Goal: Task Accomplishment & Management: Manage account settings

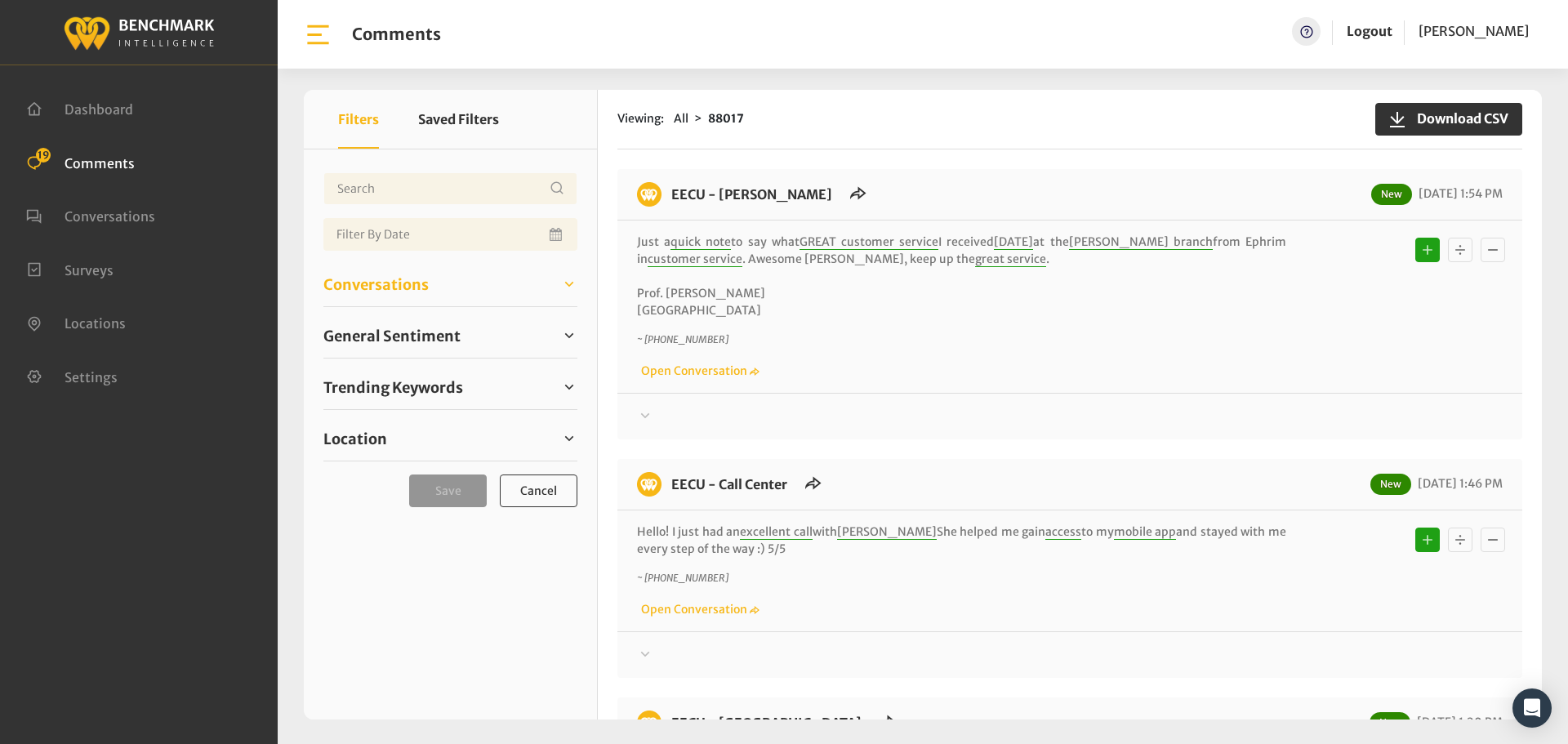
click at [336, 289] on span "Conversations" at bounding box center [376, 284] width 105 height 22
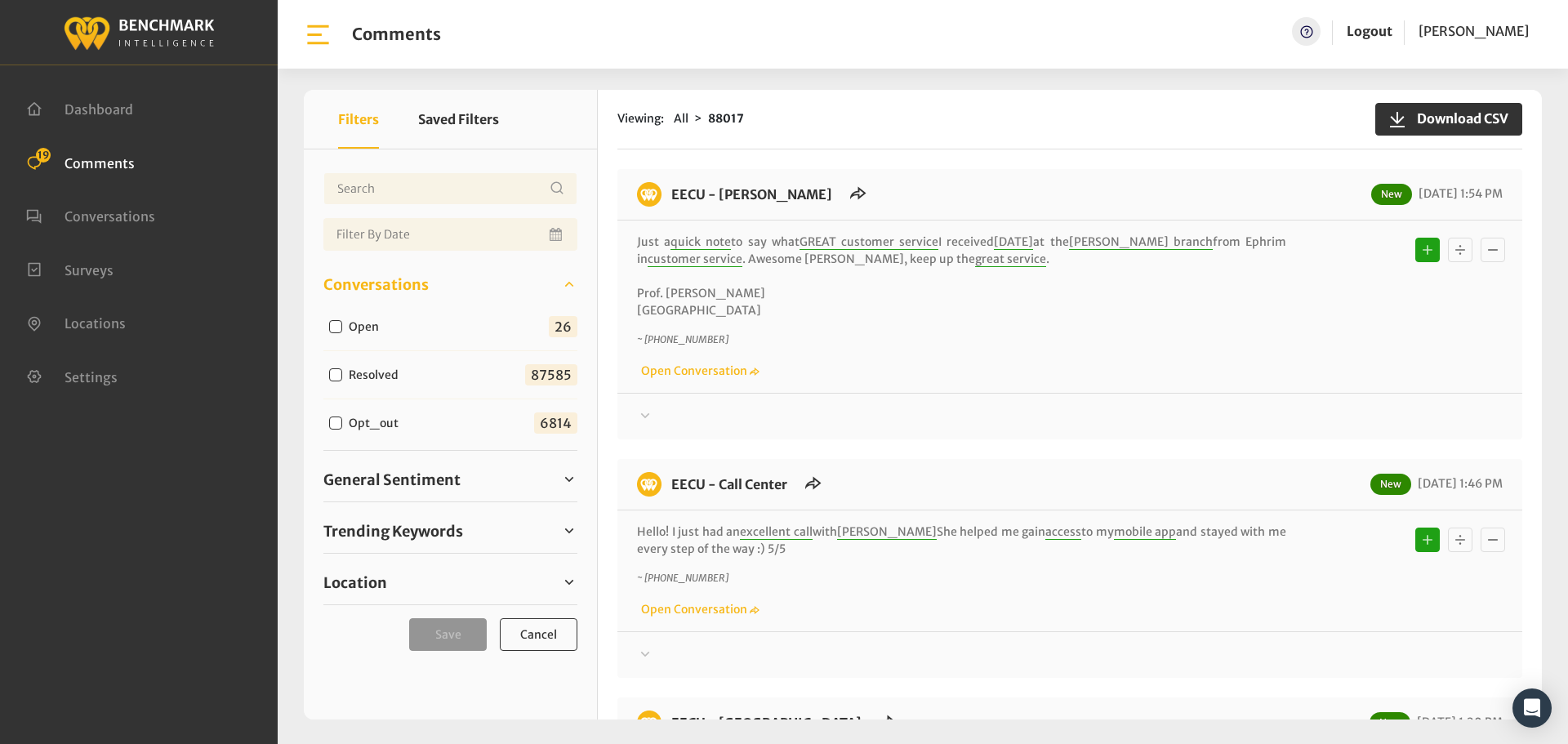
click at [343, 325] on div "Open" at bounding box center [357, 325] width 69 height 20
click at [338, 328] on input "Open" at bounding box center [336, 326] width 13 height 13
checkbox input "true"
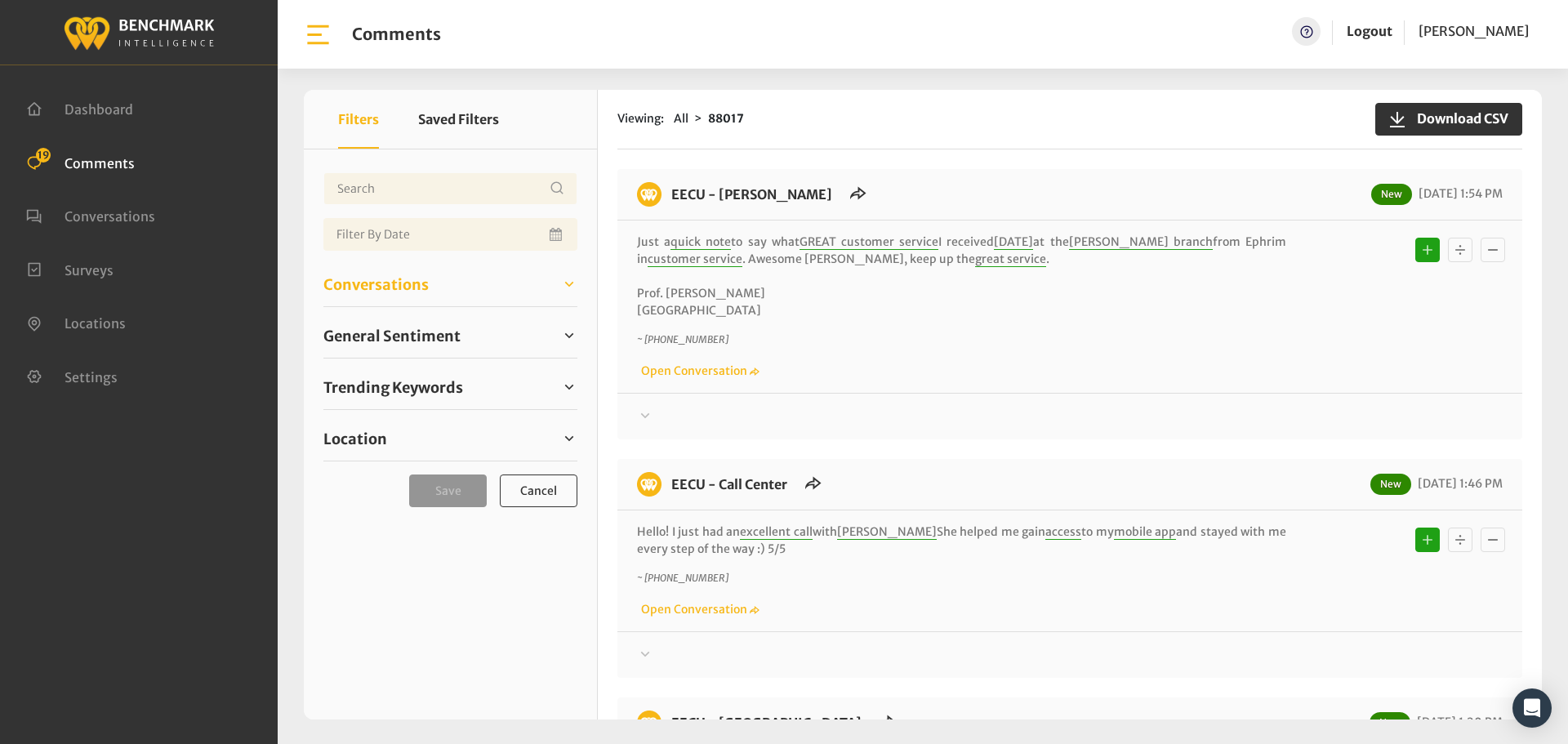
click at [343, 286] on span "Conversations" at bounding box center [376, 284] width 105 height 22
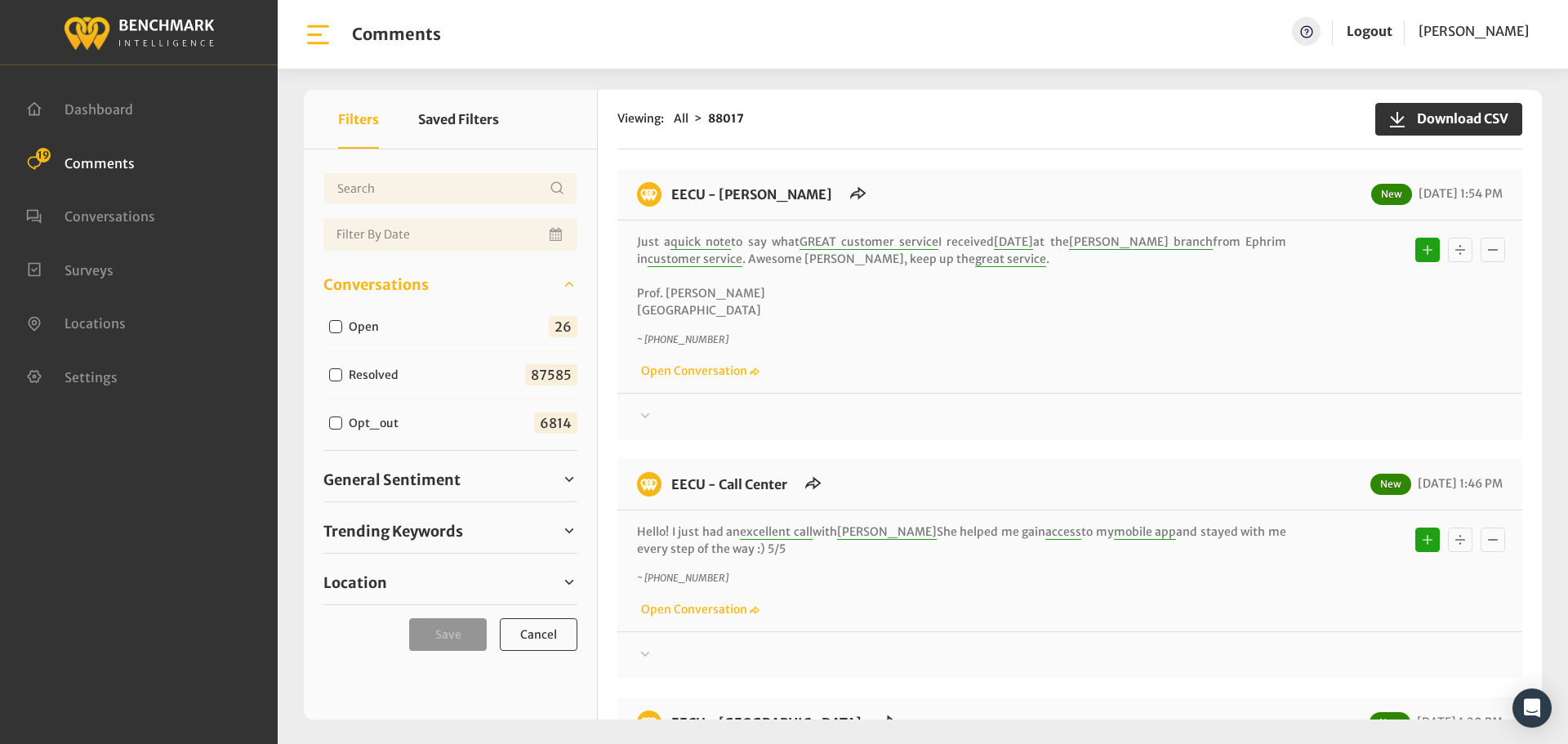
click at [331, 330] on input "Open" at bounding box center [336, 326] width 13 height 13
checkbox input "true"
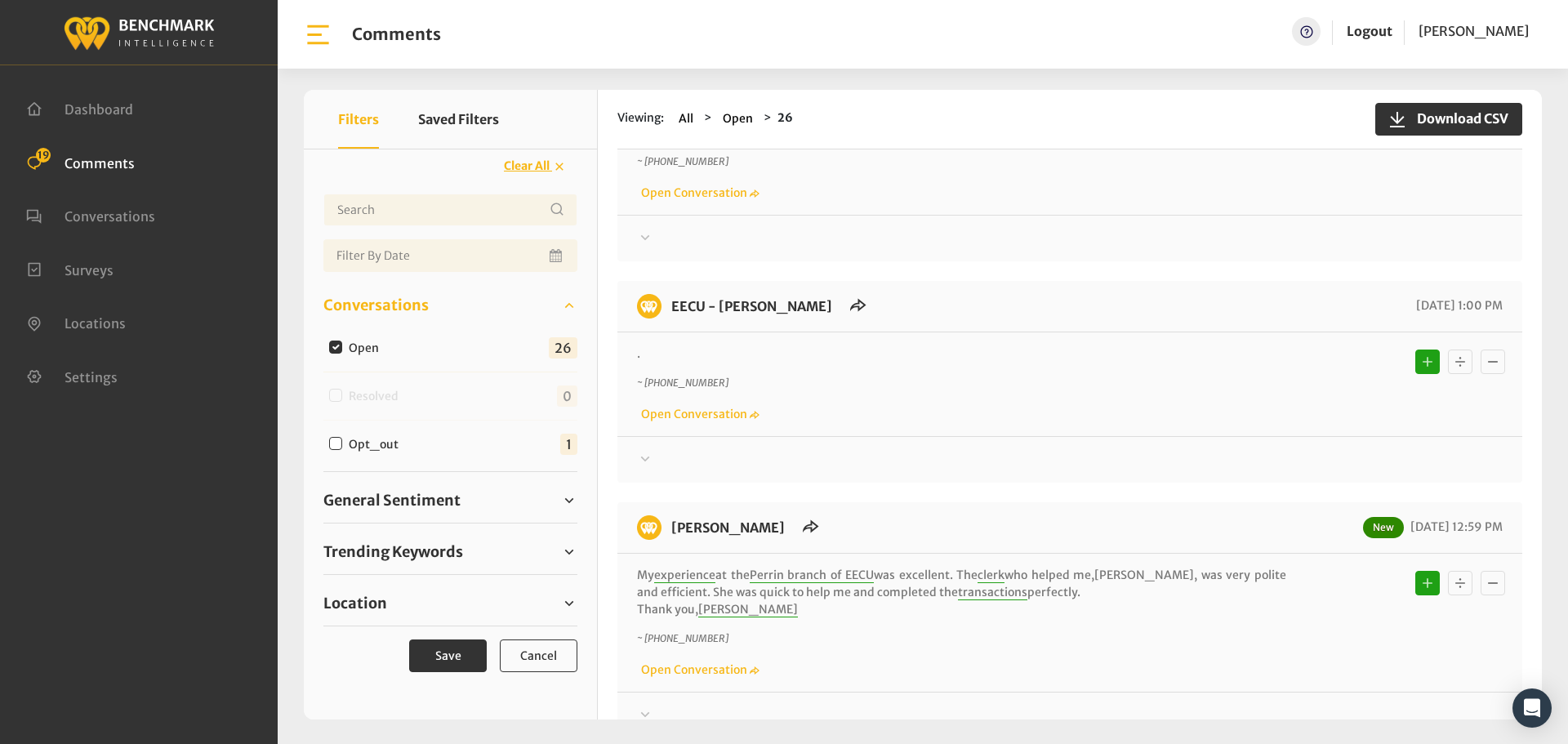
scroll to position [1388, 0]
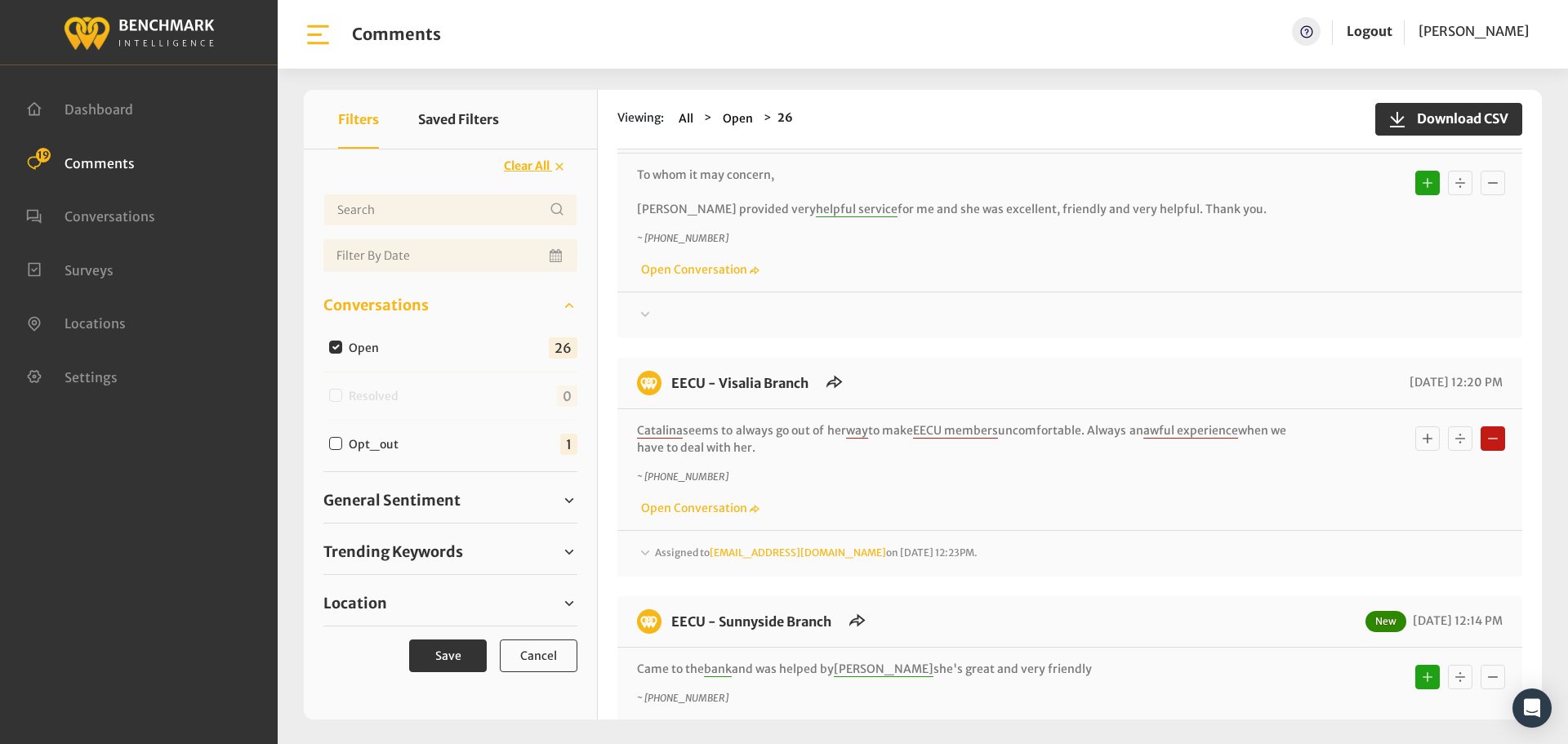
scroll to position [2047, 0]
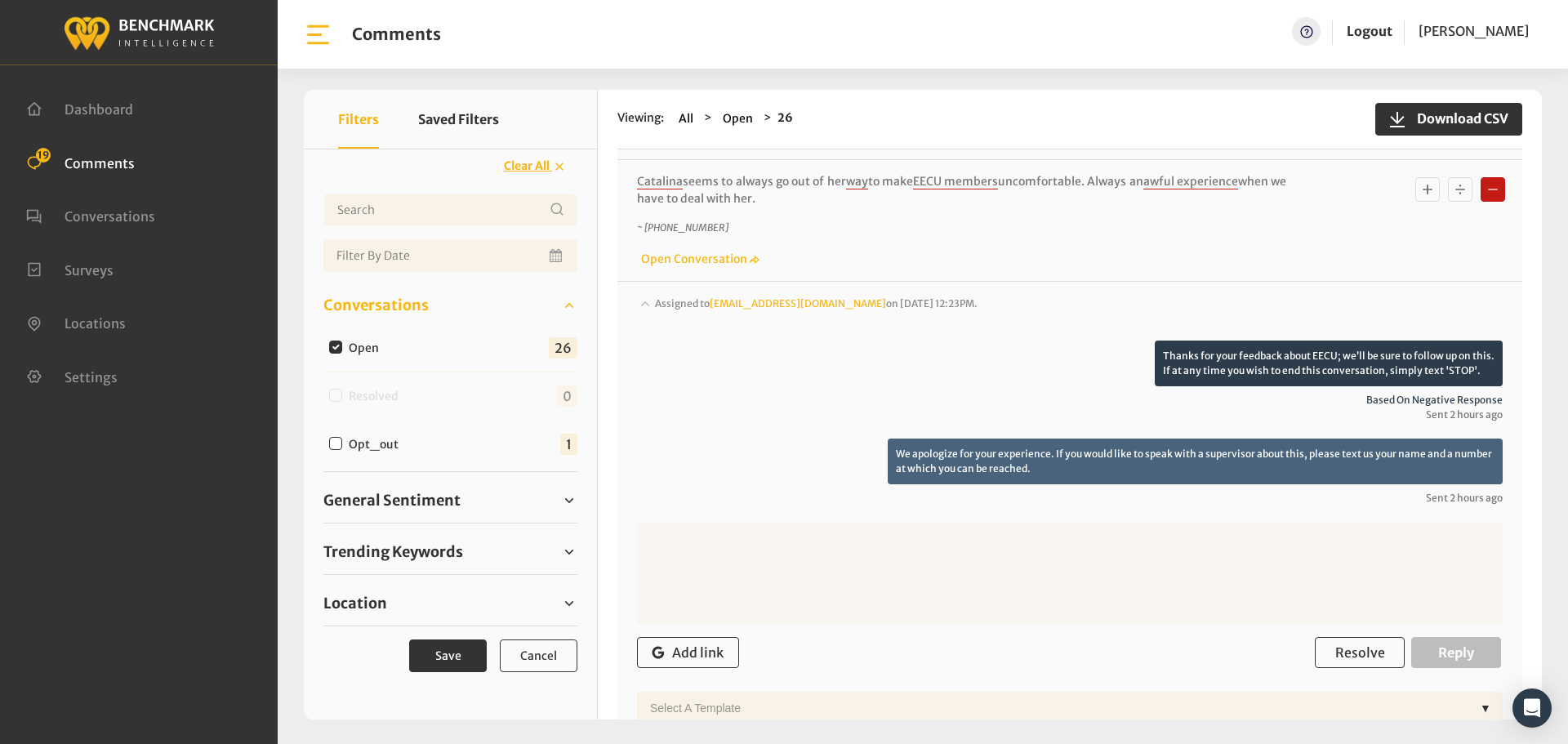
scroll to position [2210, 0]
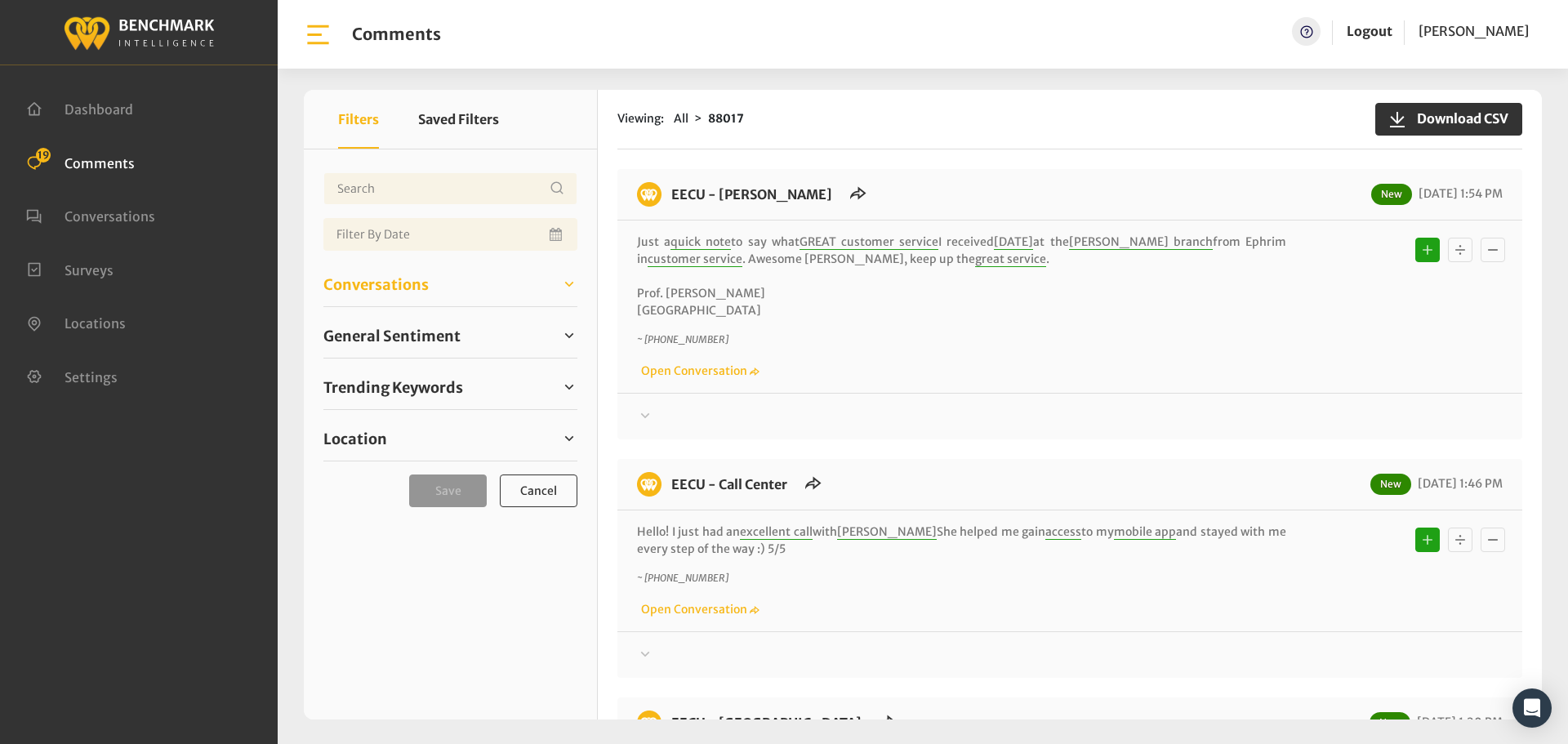
click at [356, 290] on span "Conversations" at bounding box center [376, 284] width 105 height 22
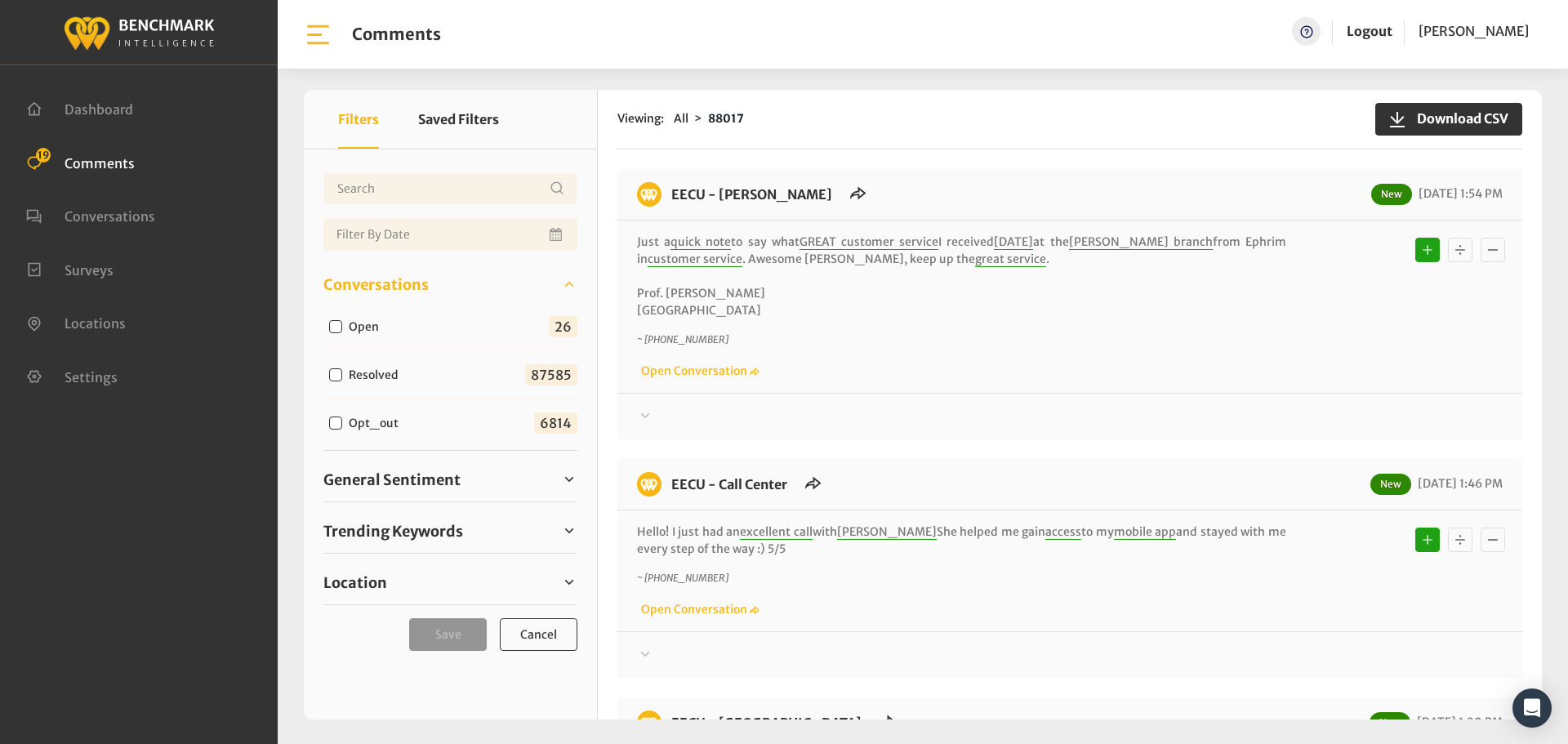
click at [336, 329] on input "Open" at bounding box center [336, 326] width 13 height 13
checkbox input "true"
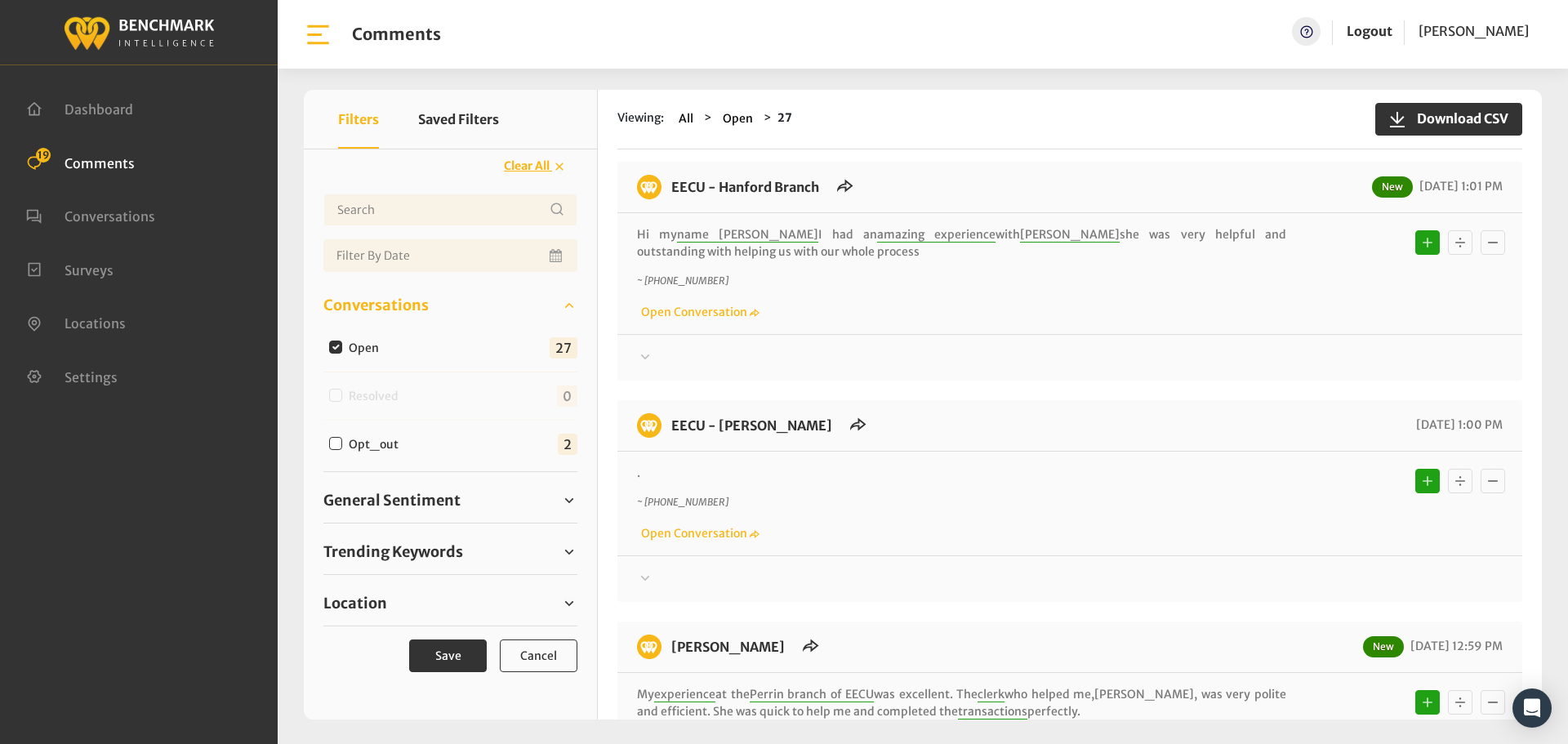
scroll to position [1633, 0]
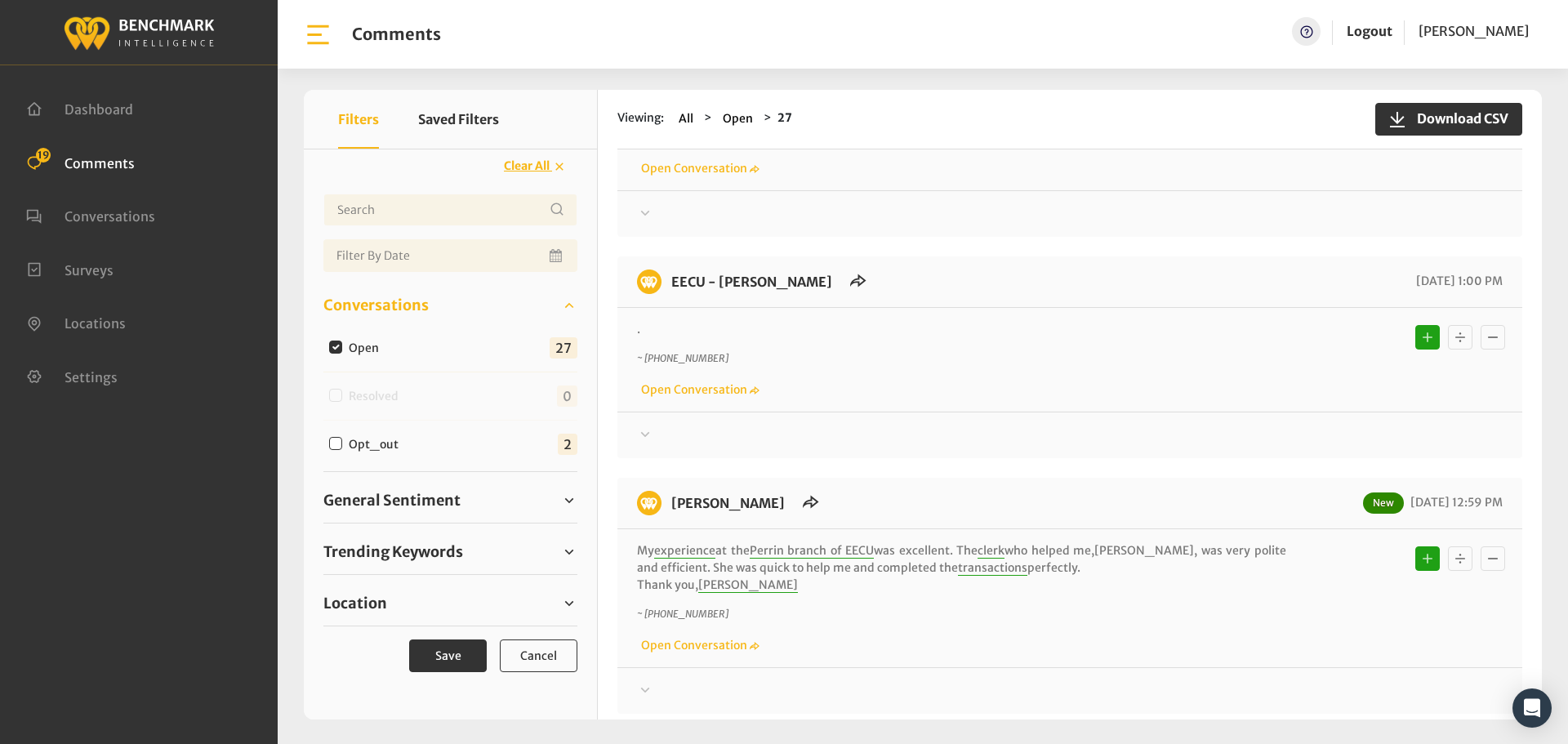
click at [654, 424] on div "Your comment about EECU is greatly appreciated! If at any time you wish to end …" at bounding box center [1069, 428] width 905 height 34
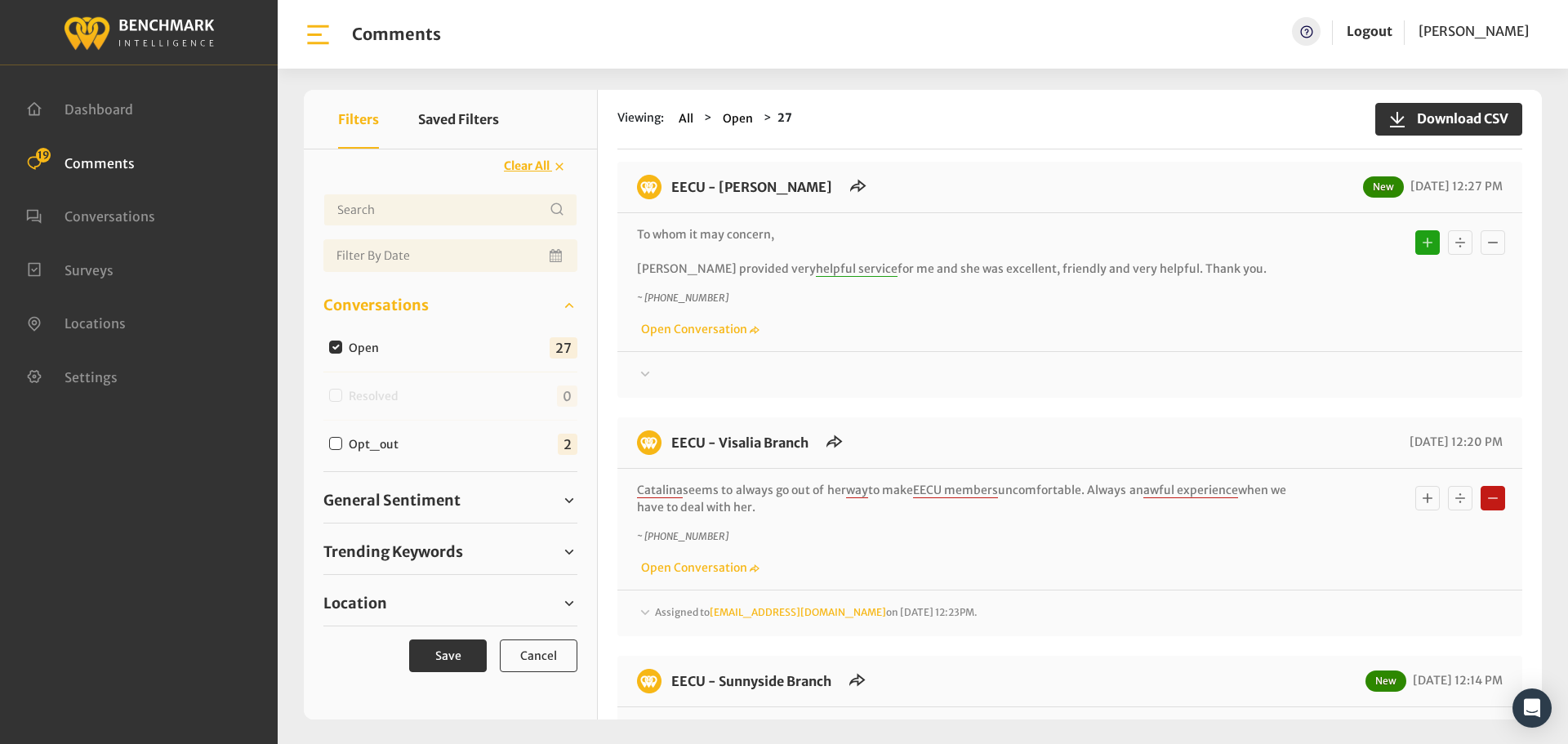
scroll to position [2287, 0]
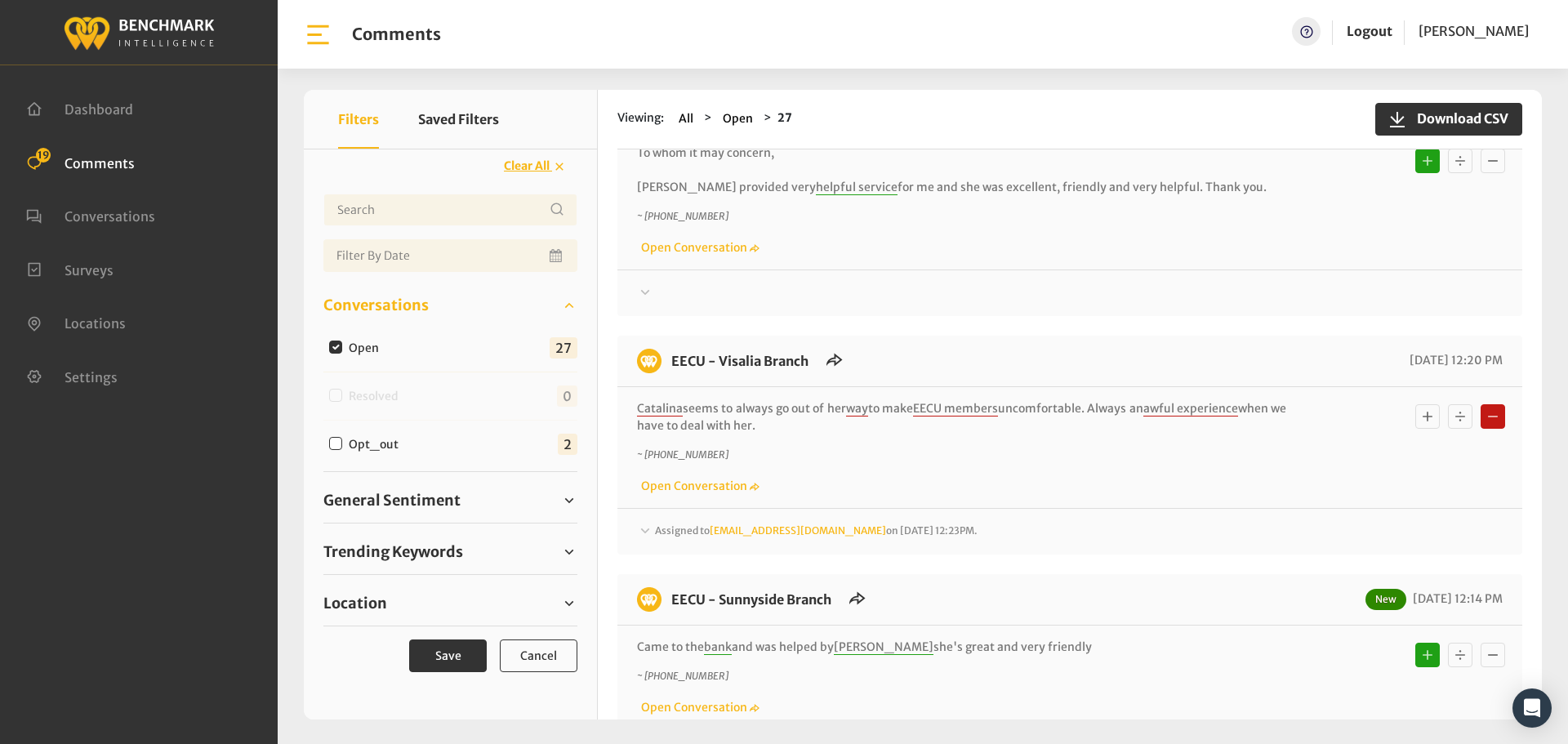
click at [664, 528] on span "Assigned to [EMAIL_ADDRESS][DOMAIN_NAME] on [DATE] 12:23PM." at bounding box center [816, 531] width 323 height 12
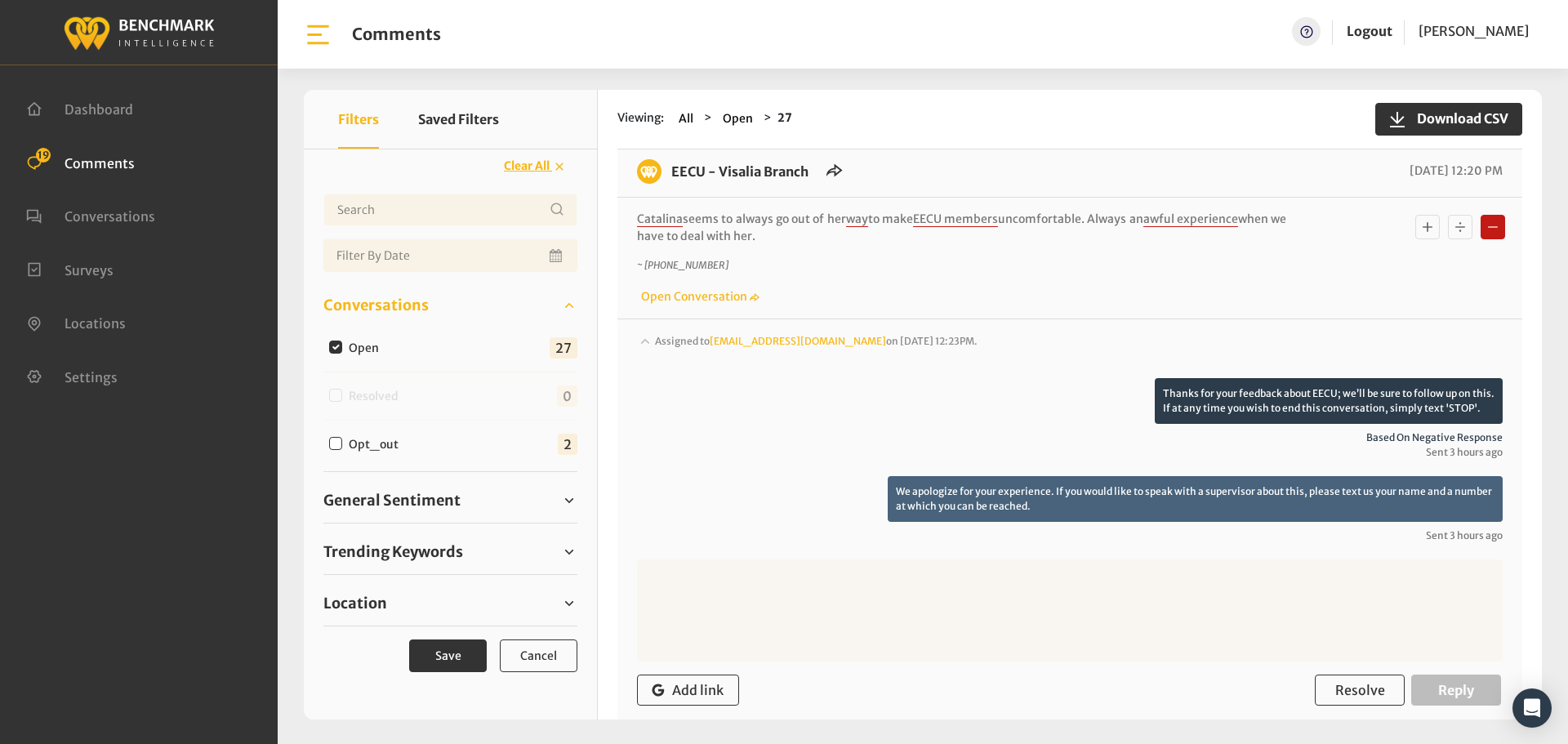
scroll to position [2531, 0]
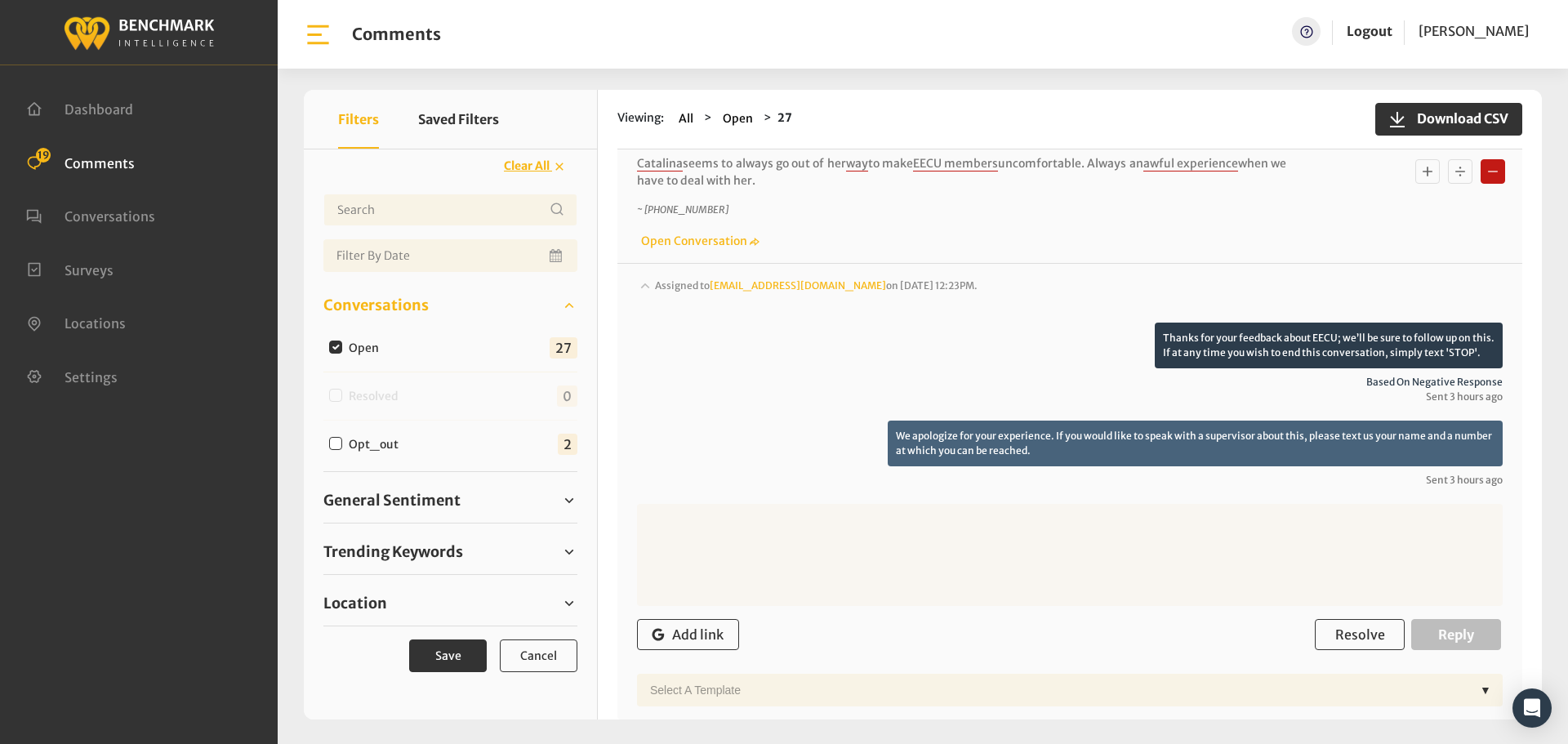
click at [676, 280] on span "Assigned to [EMAIL_ADDRESS][DOMAIN_NAME] on [DATE] 12:23PM." at bounding box center [816, 285] width 323 height 12
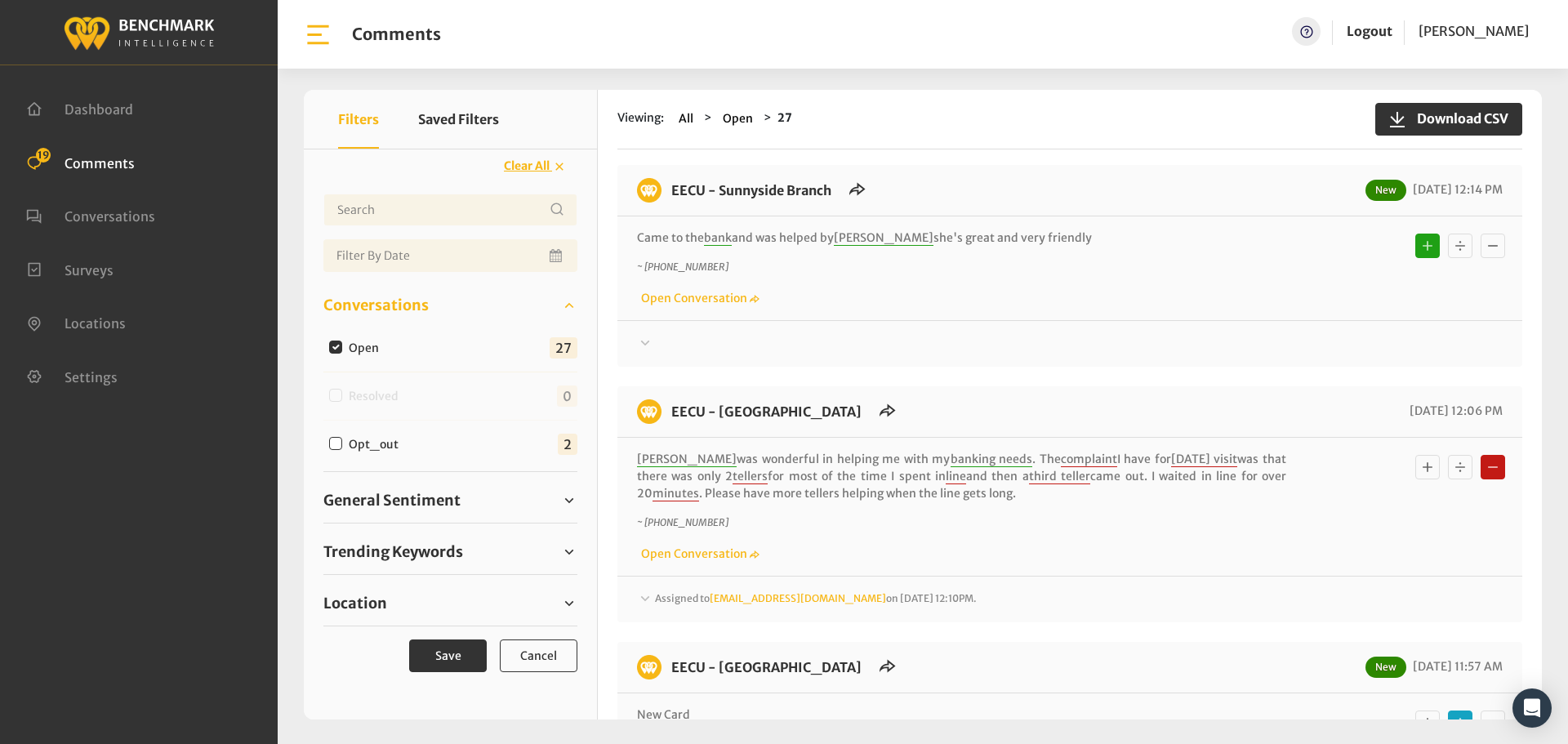
scroll to position [2777, 0]
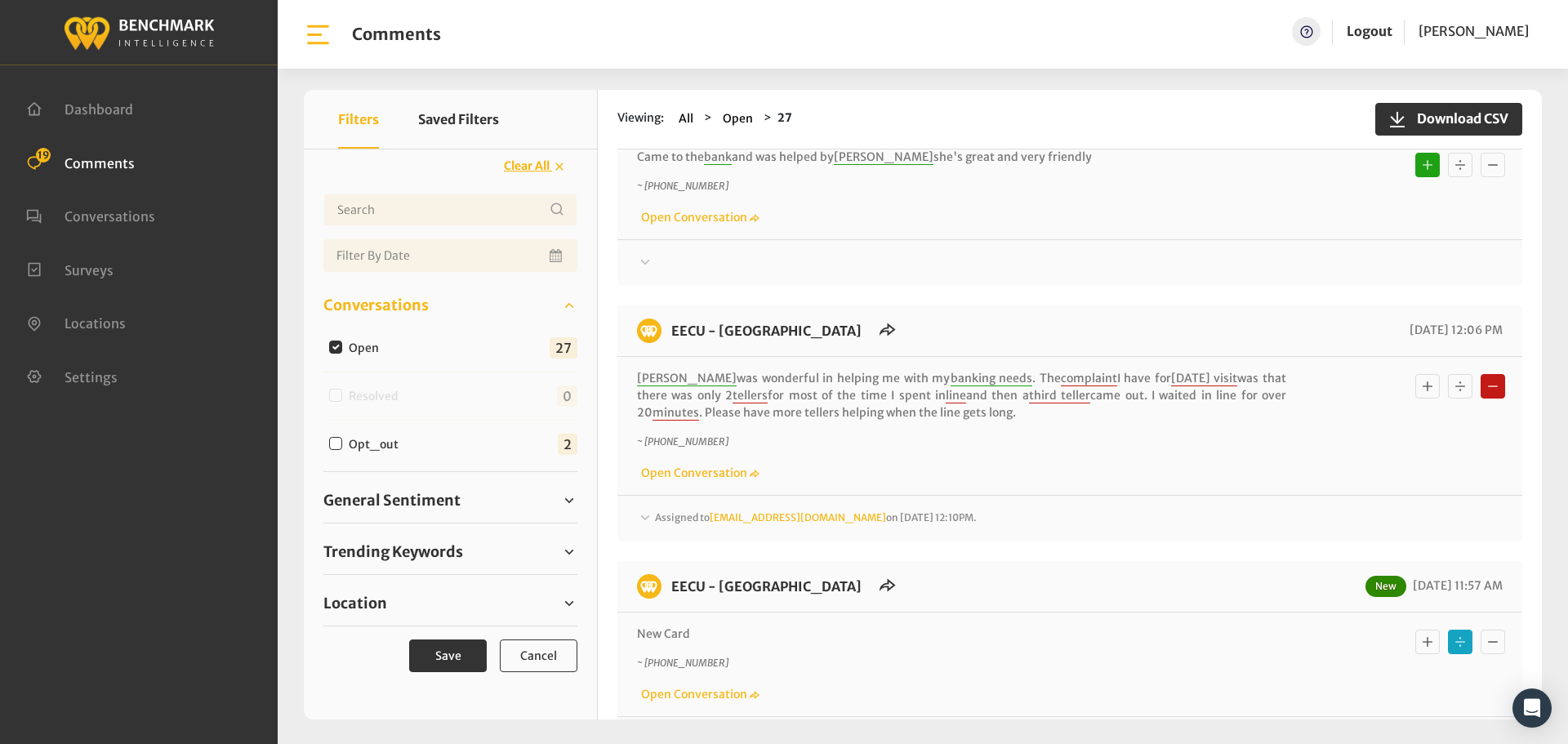
click at [661, 47] on span "Assigned to [EMAIL_ADDRESS][DOMAIN_NAME] on [DATE] 12:10PM." at bounding box center [816, 41] width 323 height 12
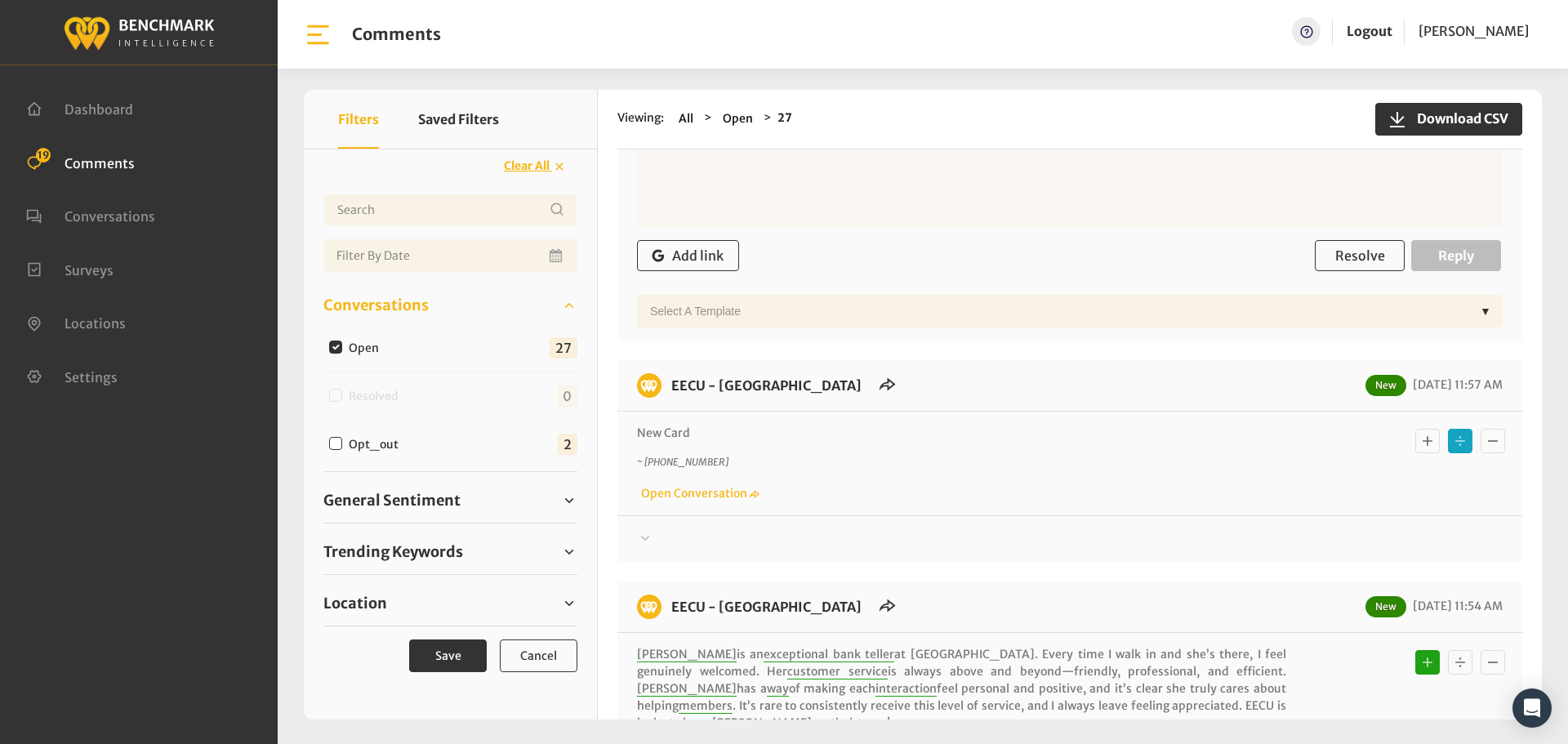
scroll to position [3430, 0]
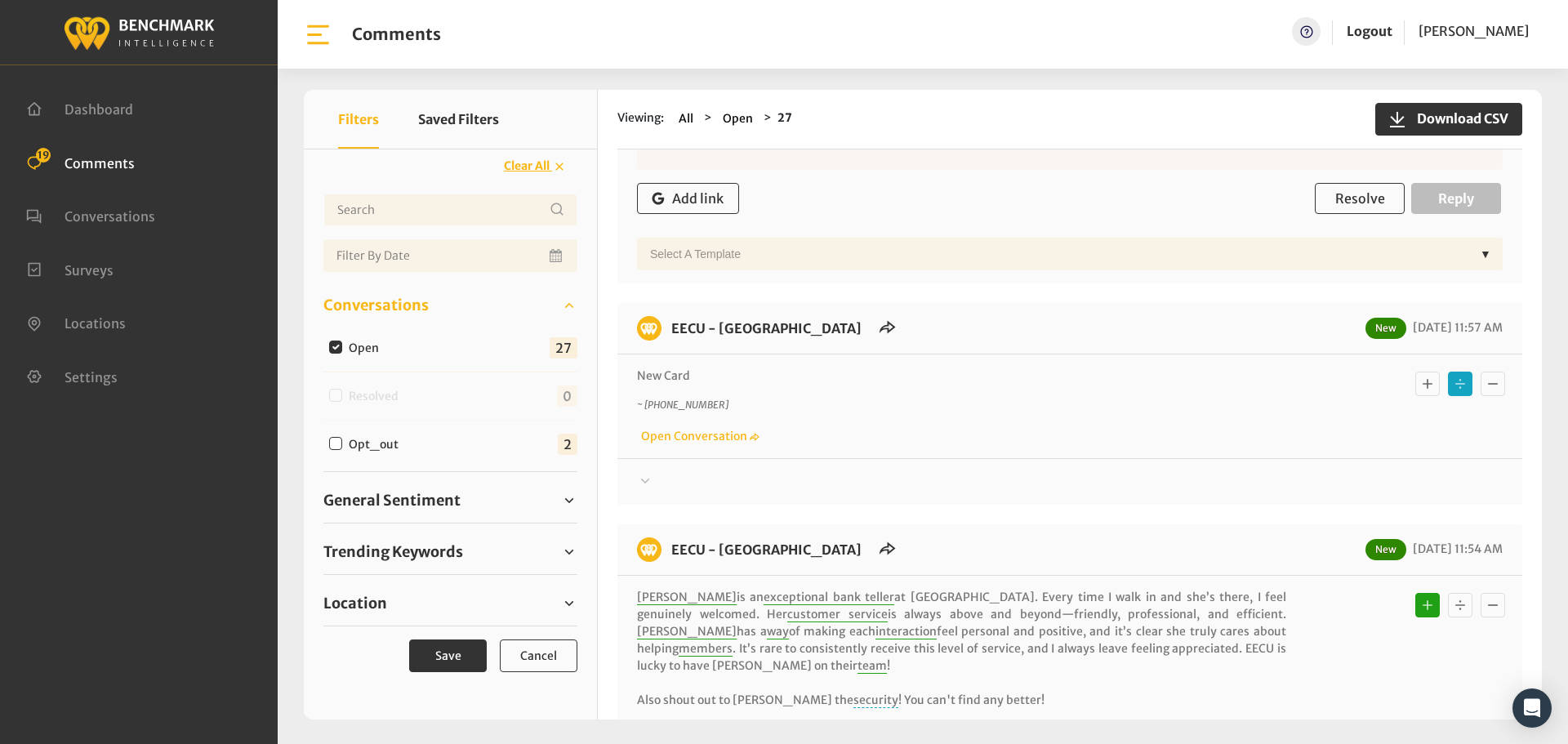
click at [656, 467] on div "Your comment about EECU is greatly appreciated! If at any time you wish to end …" at bounding box center [1069, 474] width 905 height 34
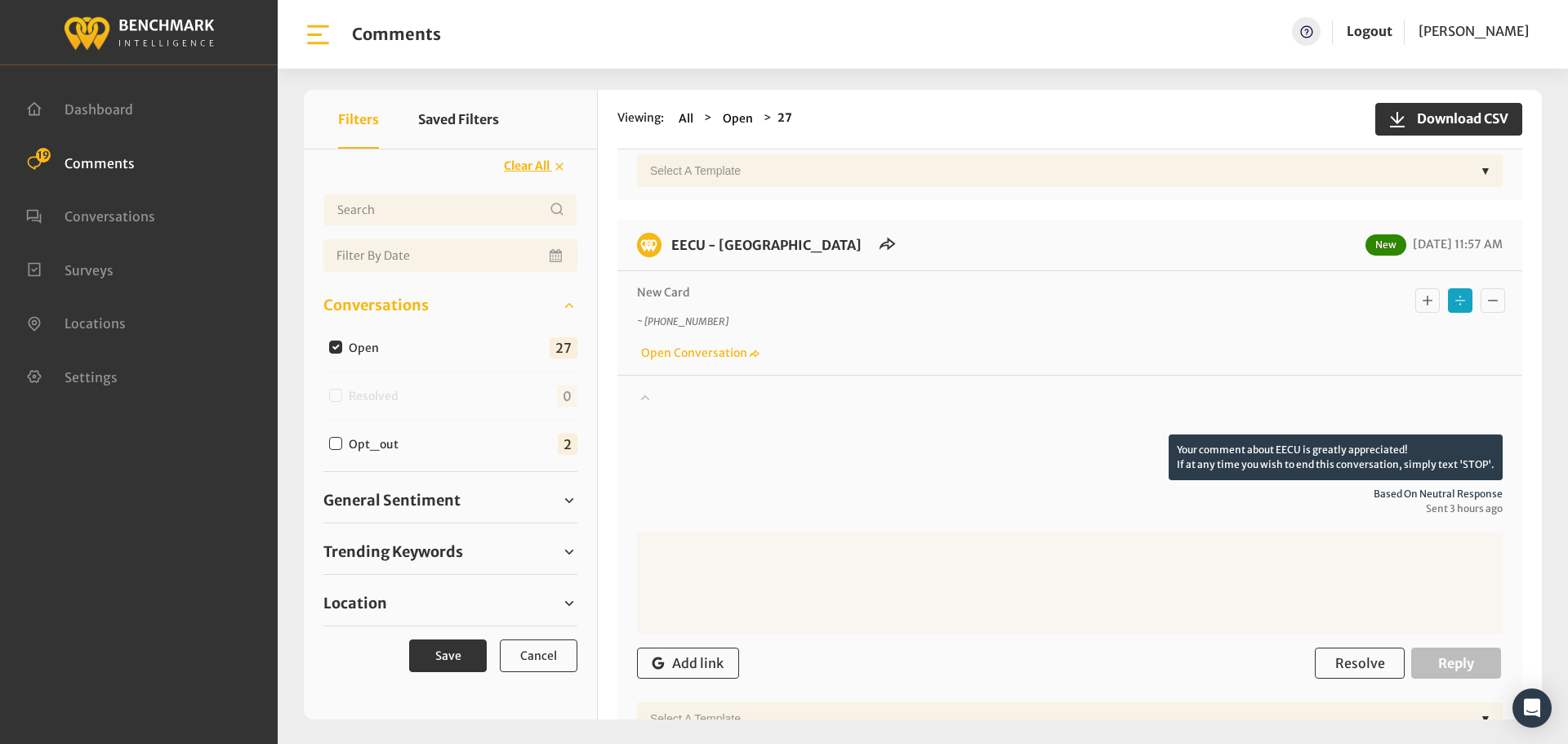
scroll to position [3511, 0]
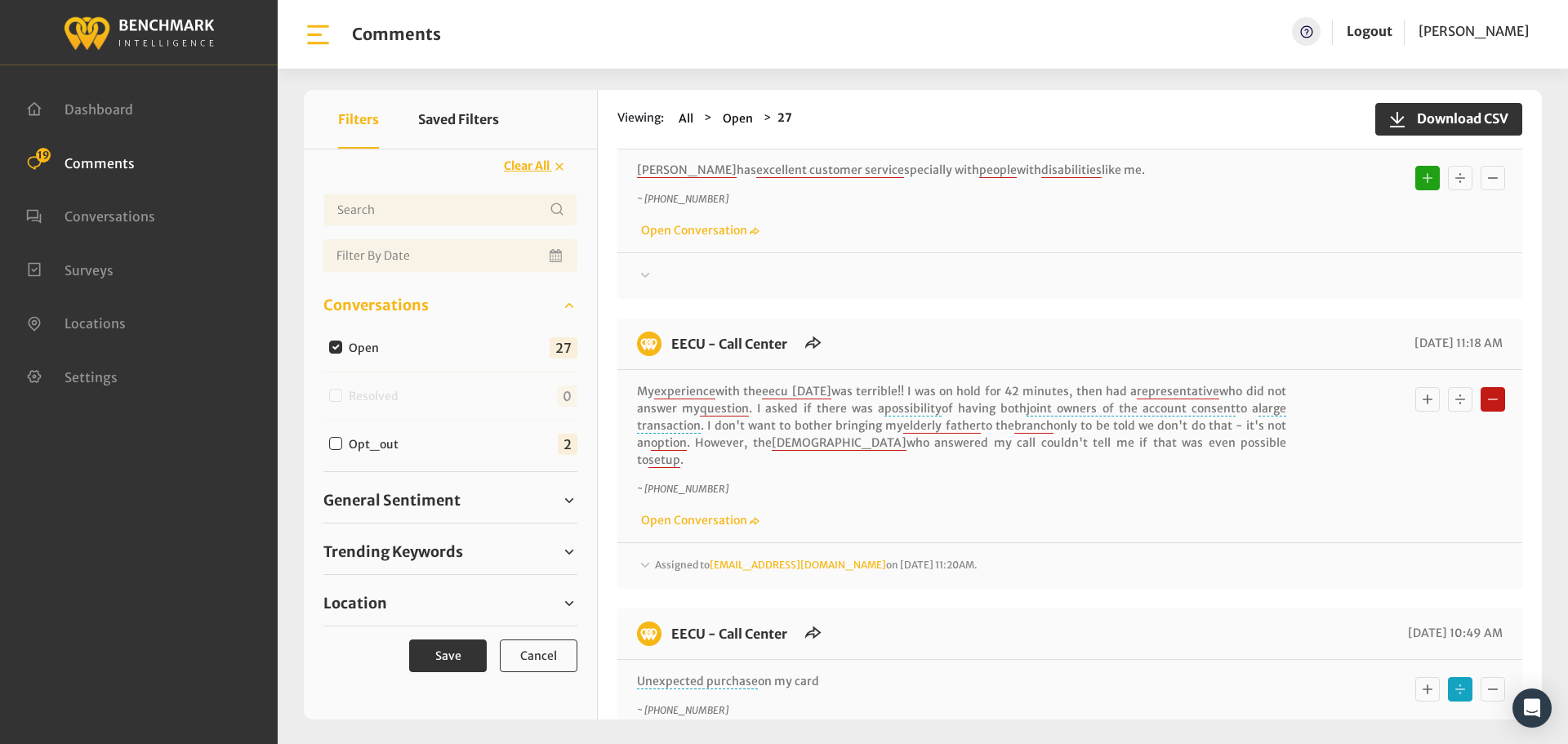
scroll to position [5063, 0]
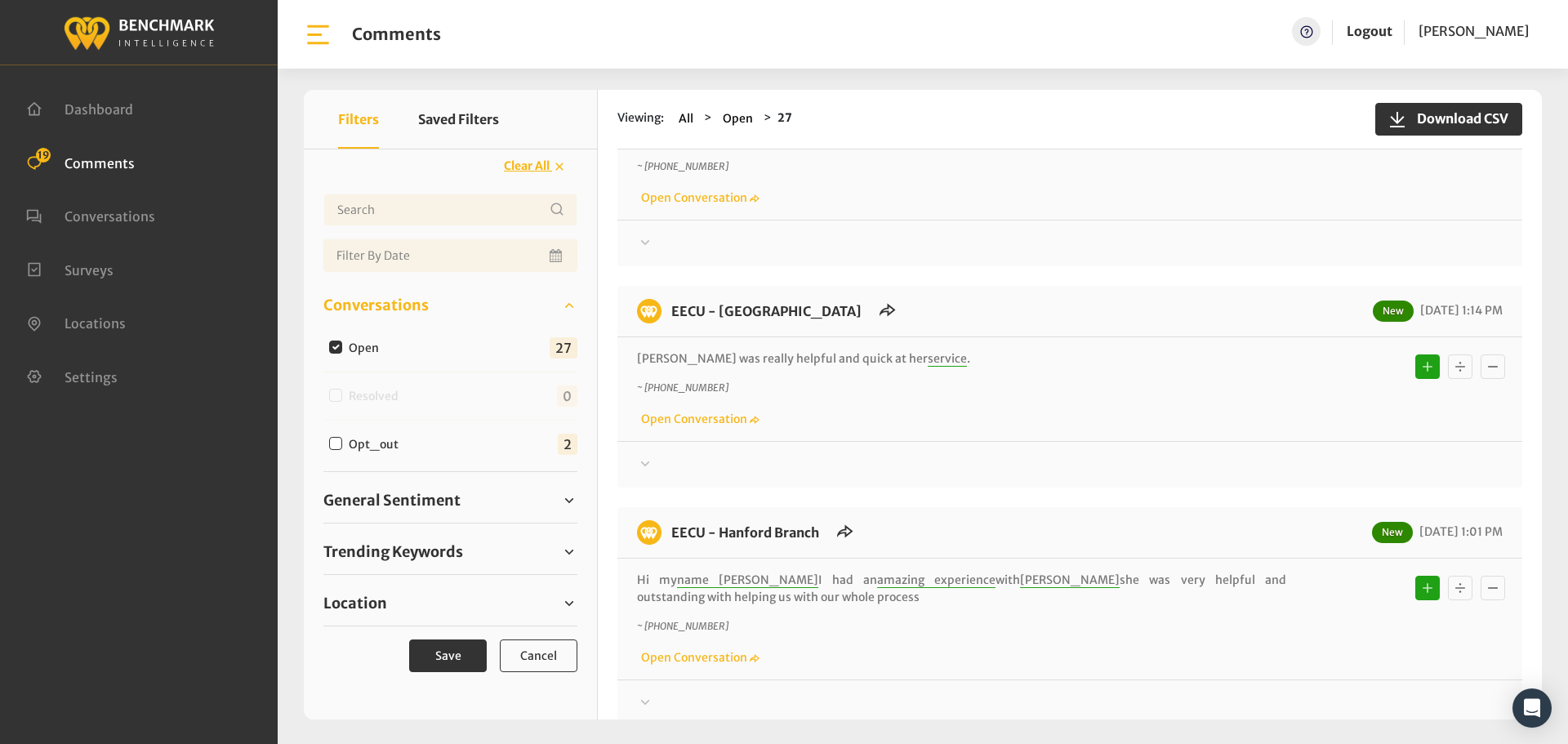
scroll to position [1143, 0]
